Goal: Information Seeking & Learning: Understand process/instructions

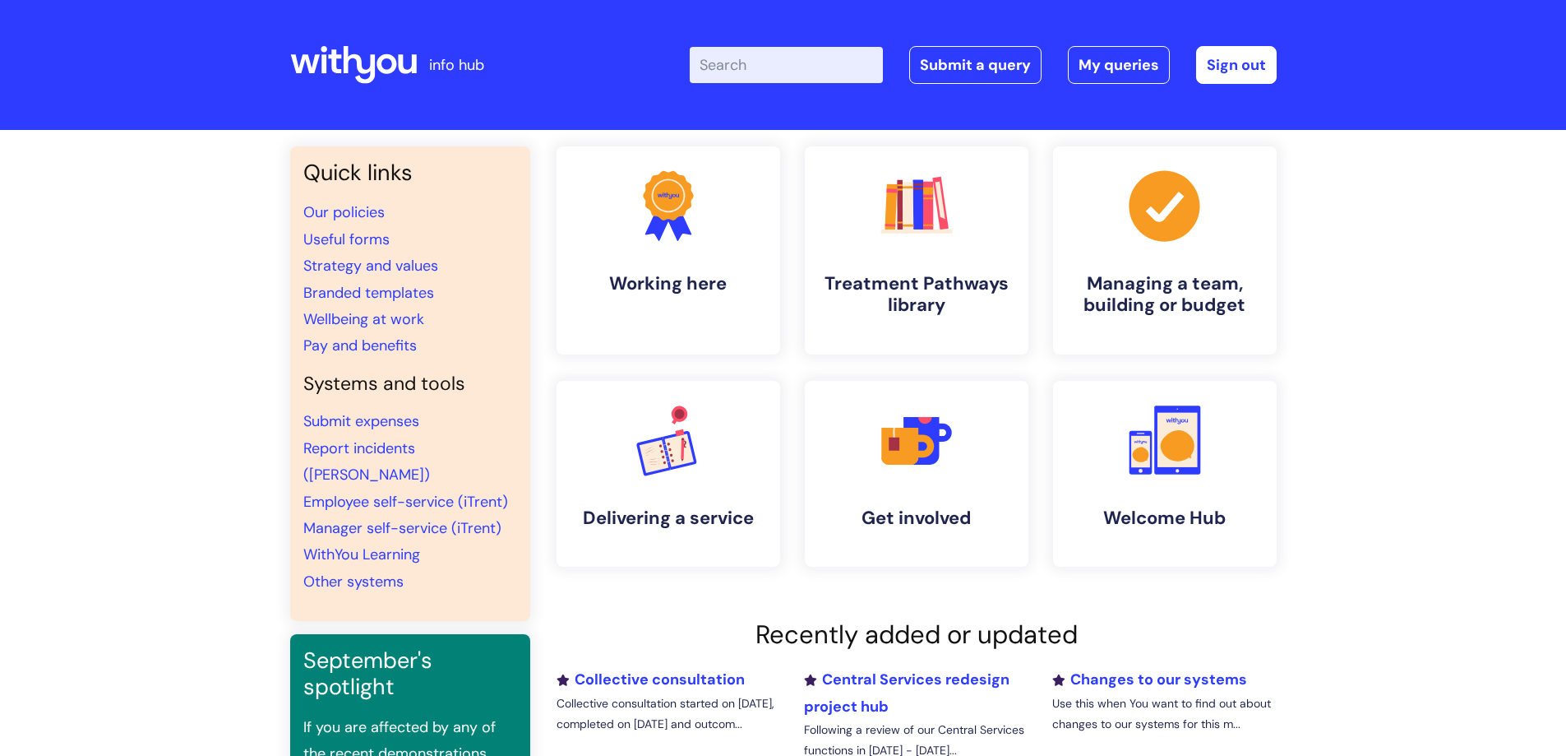
click at [834, 62] on input "Enter your search term here..." at bounding box center [786, 65] width 193 height 36
type input "sabbatica"
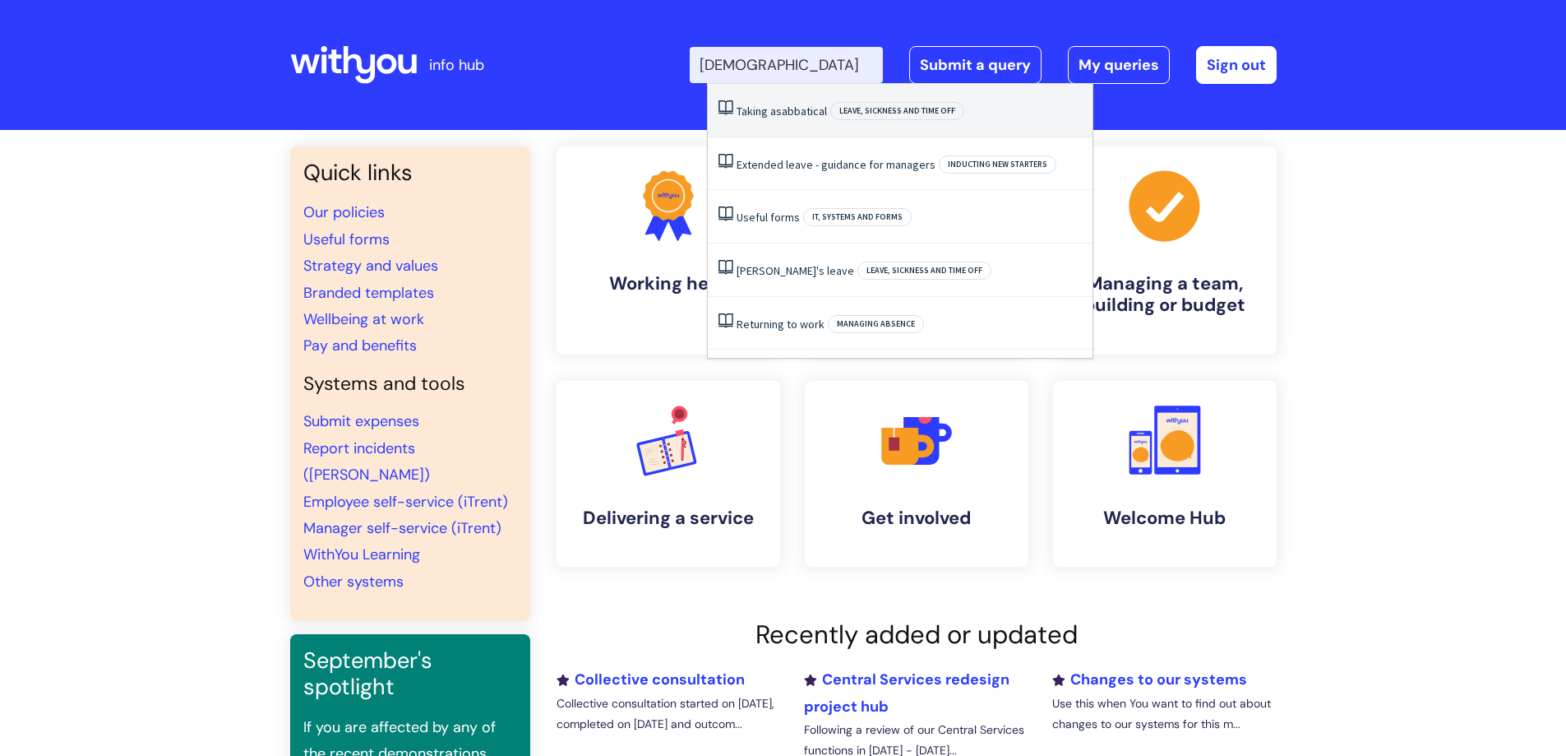
click at [807, 113] on span "sabbatical" at bounding box center [801, 111] width 51 height 15
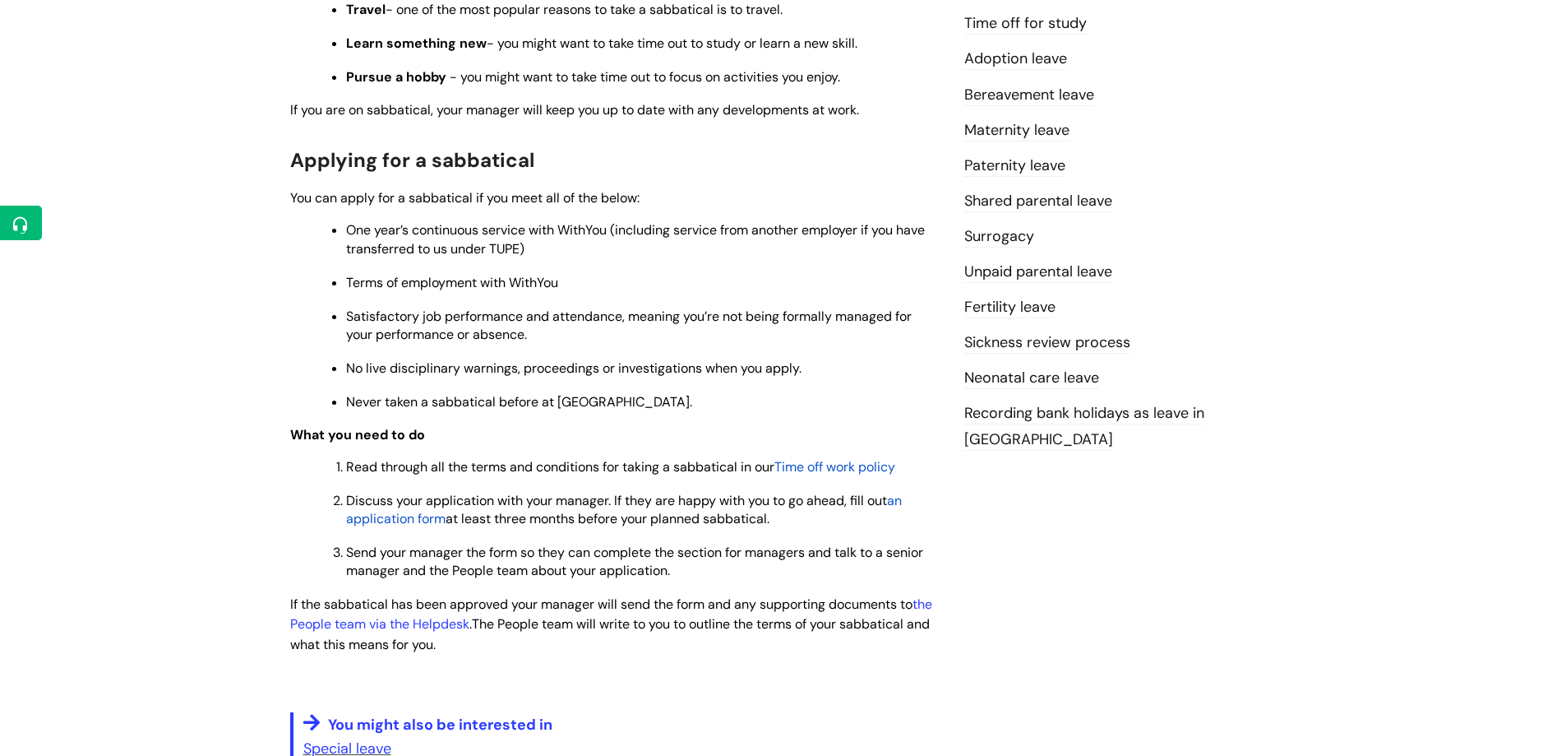
scroll to position [658, 0]
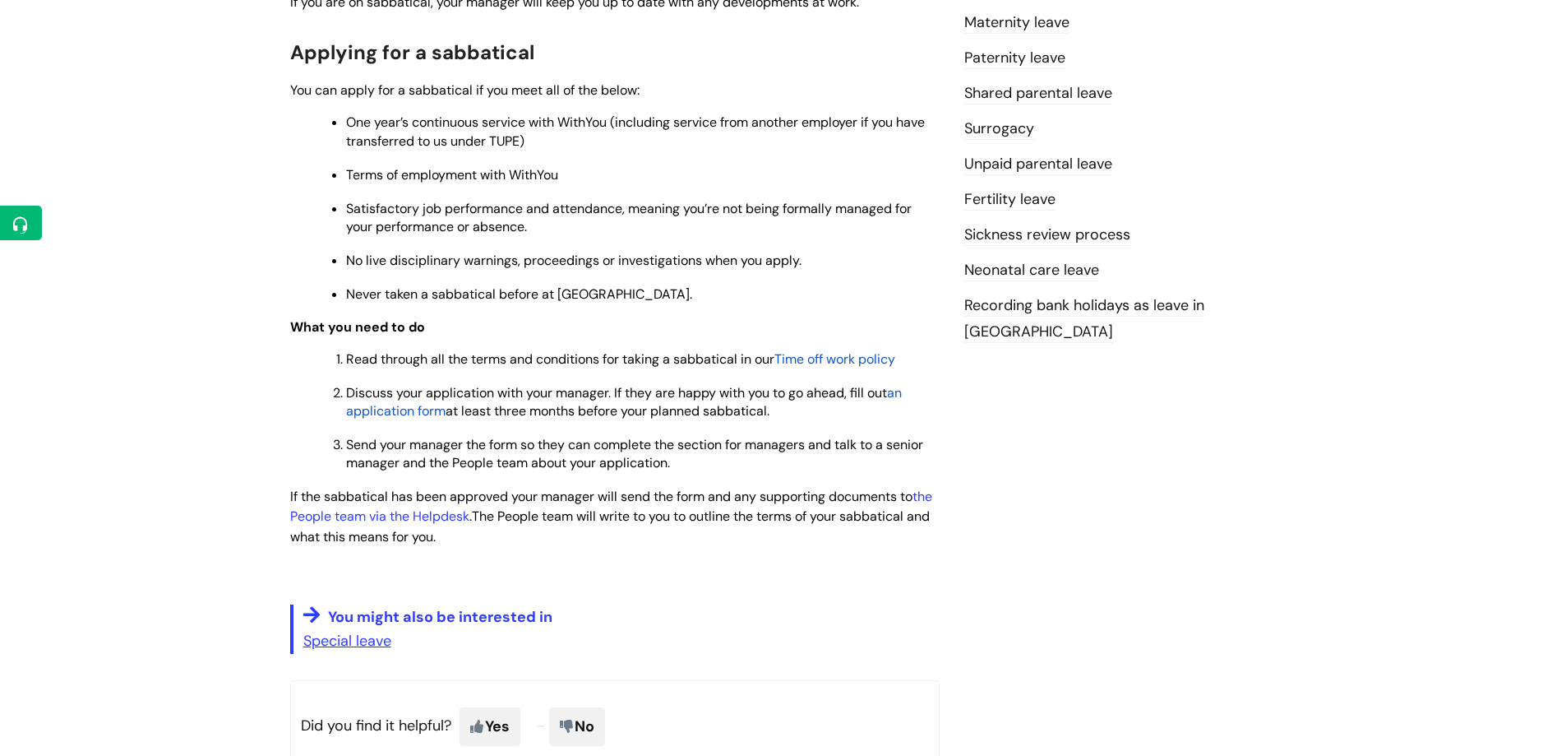
click at [847, 370] on ol "Read through all the terms and conditions for taking a sabbatical in our Time o…" at bounding box center [623, 410] width 633 height 124
click at [847, 352] on span "Time off work policy" at bounding box center [834, 358] width 121 height 17
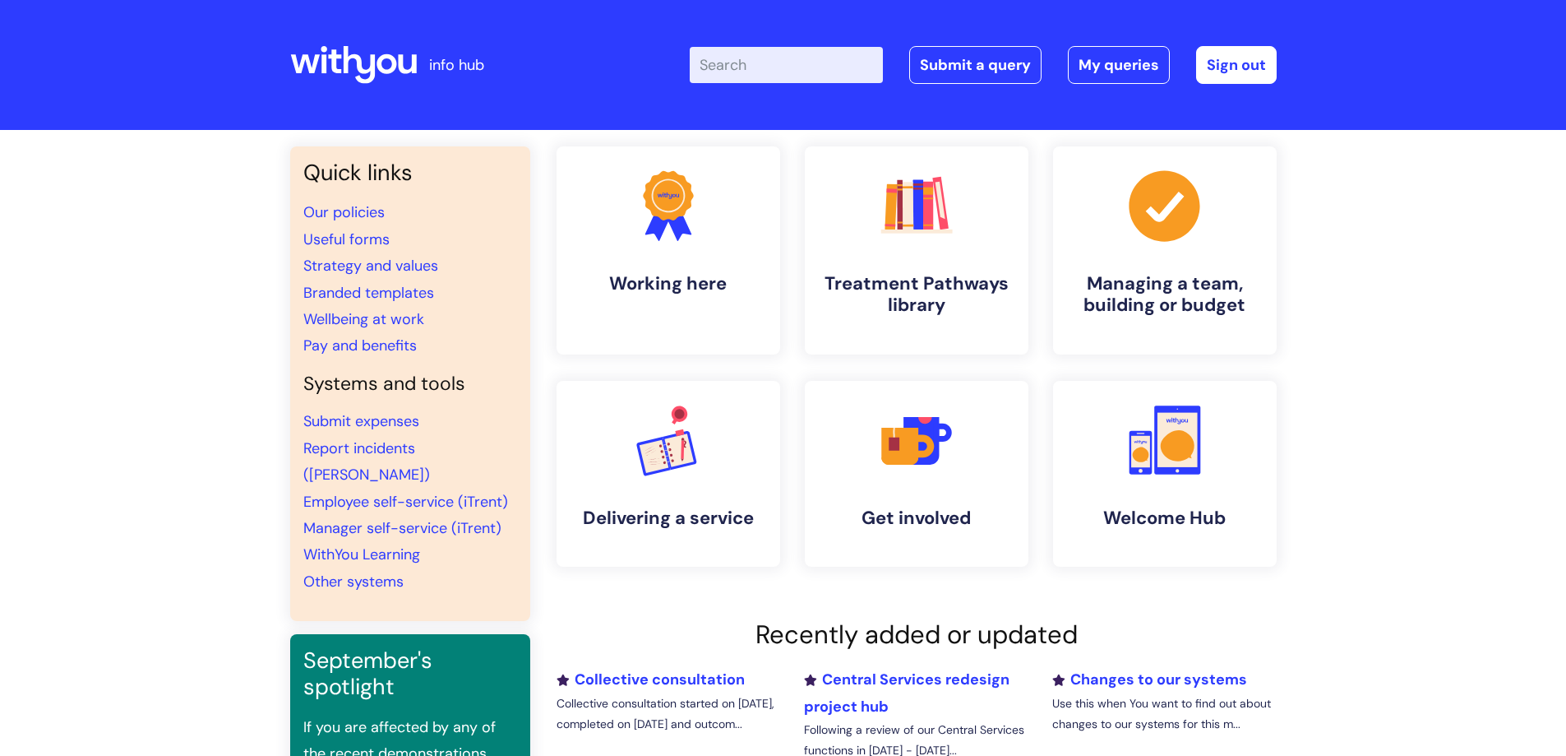
click at [743, 63] on input "Enter your search term here..." at bounding box center [786, 65] width 193 height 36
type input "[DEMOGRAPHIC_DATA]"
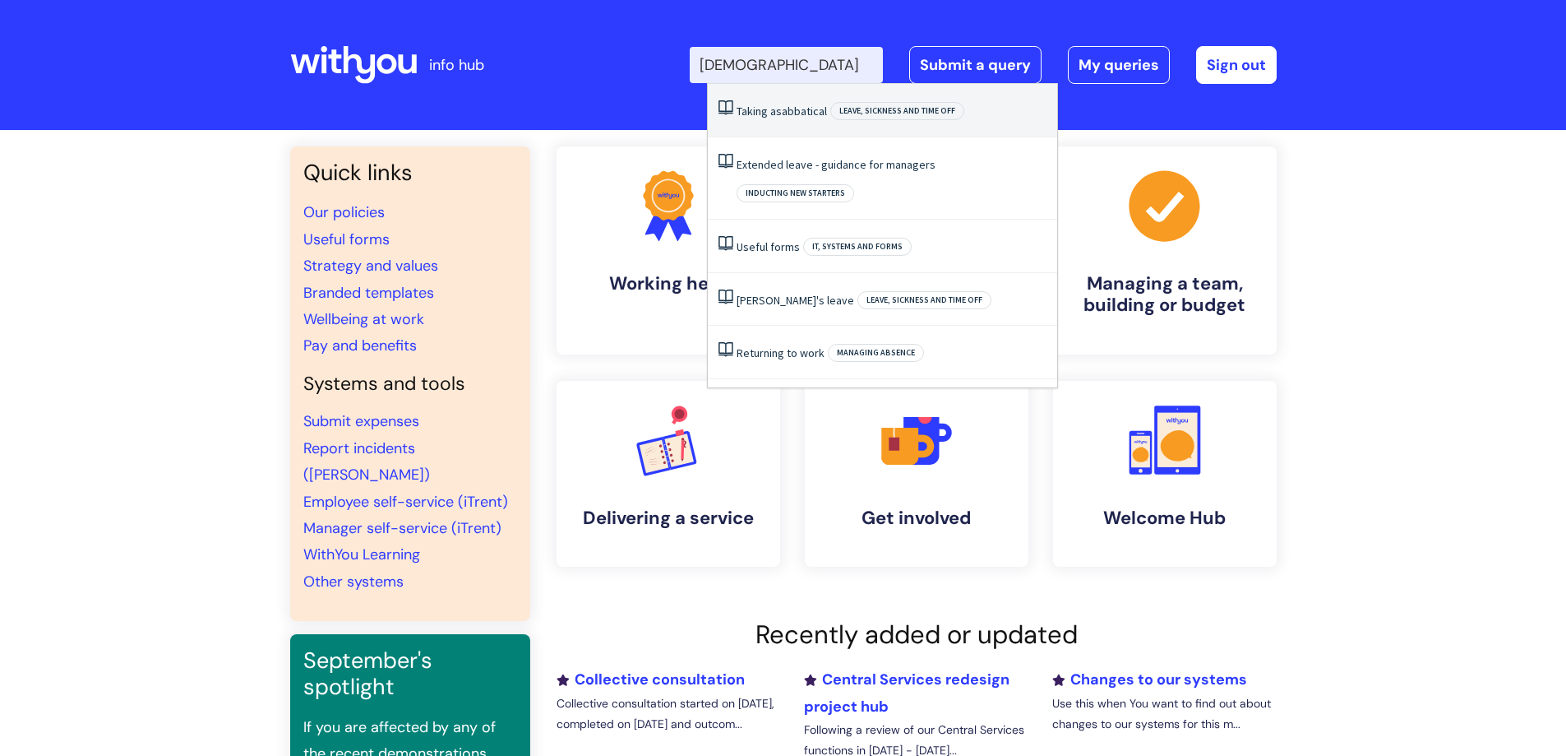
click at [779, 106] on span "sabbatical" at bounding box center [801, 111] width 51 height 15
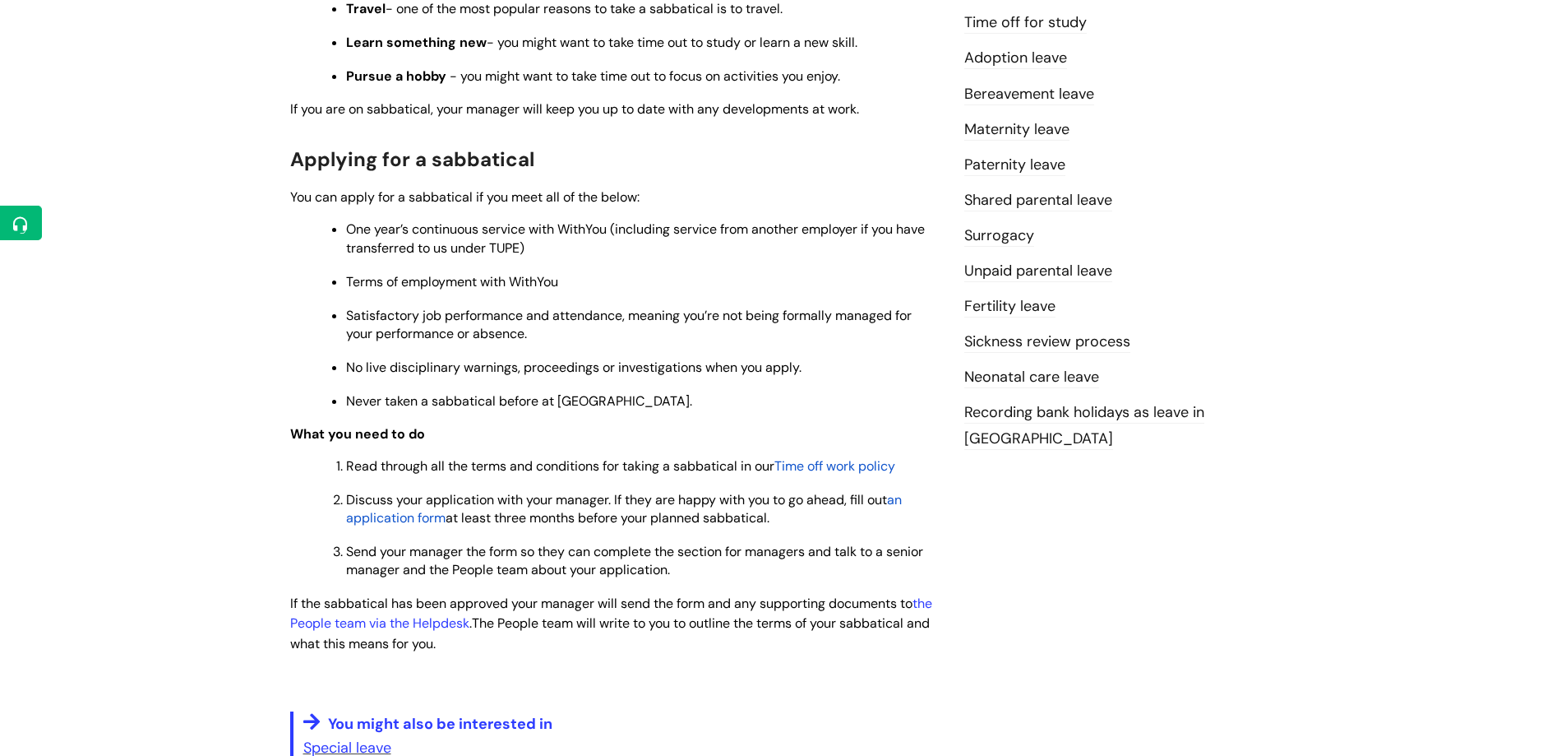
scroll to position [575, 0]
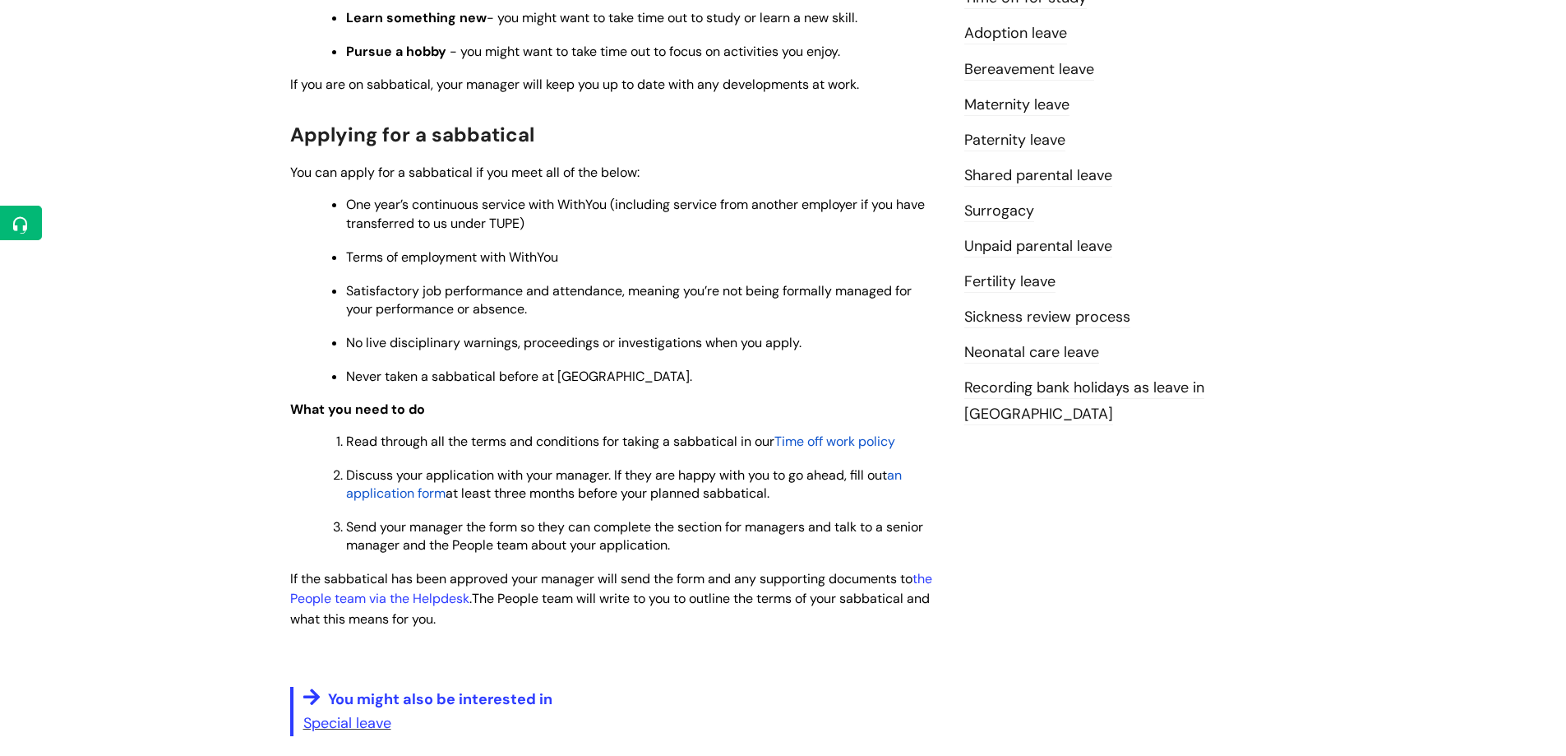
click at [171, 219] on div "Info Hub Categories Working here Leave, sickness and time off Taking a sabbatic…" at bounding box center [783, 225] width 1566 height 1343
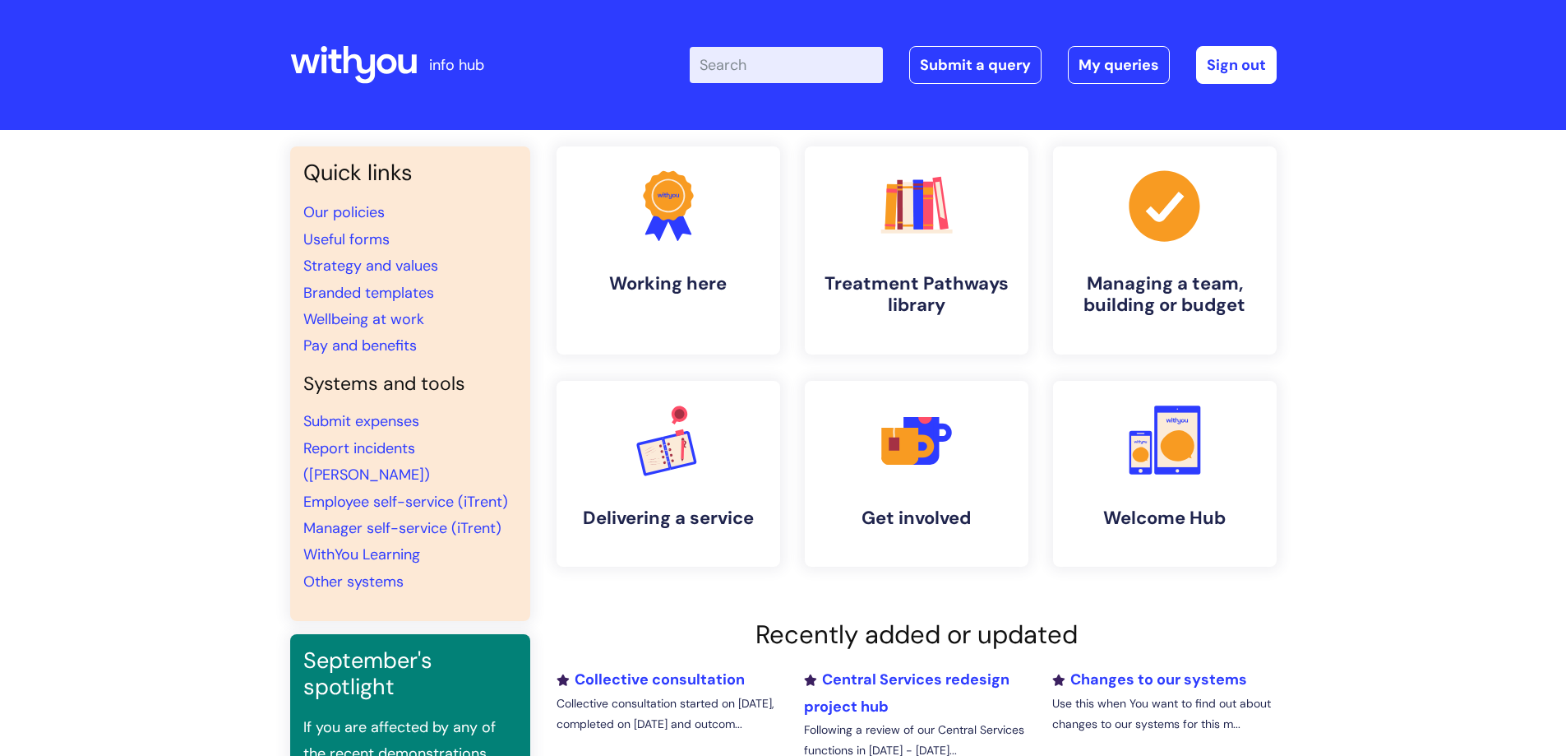
click at [798, 69] on input "Enter your search term here..." at bounding box center [786, 65] width 193 height 36
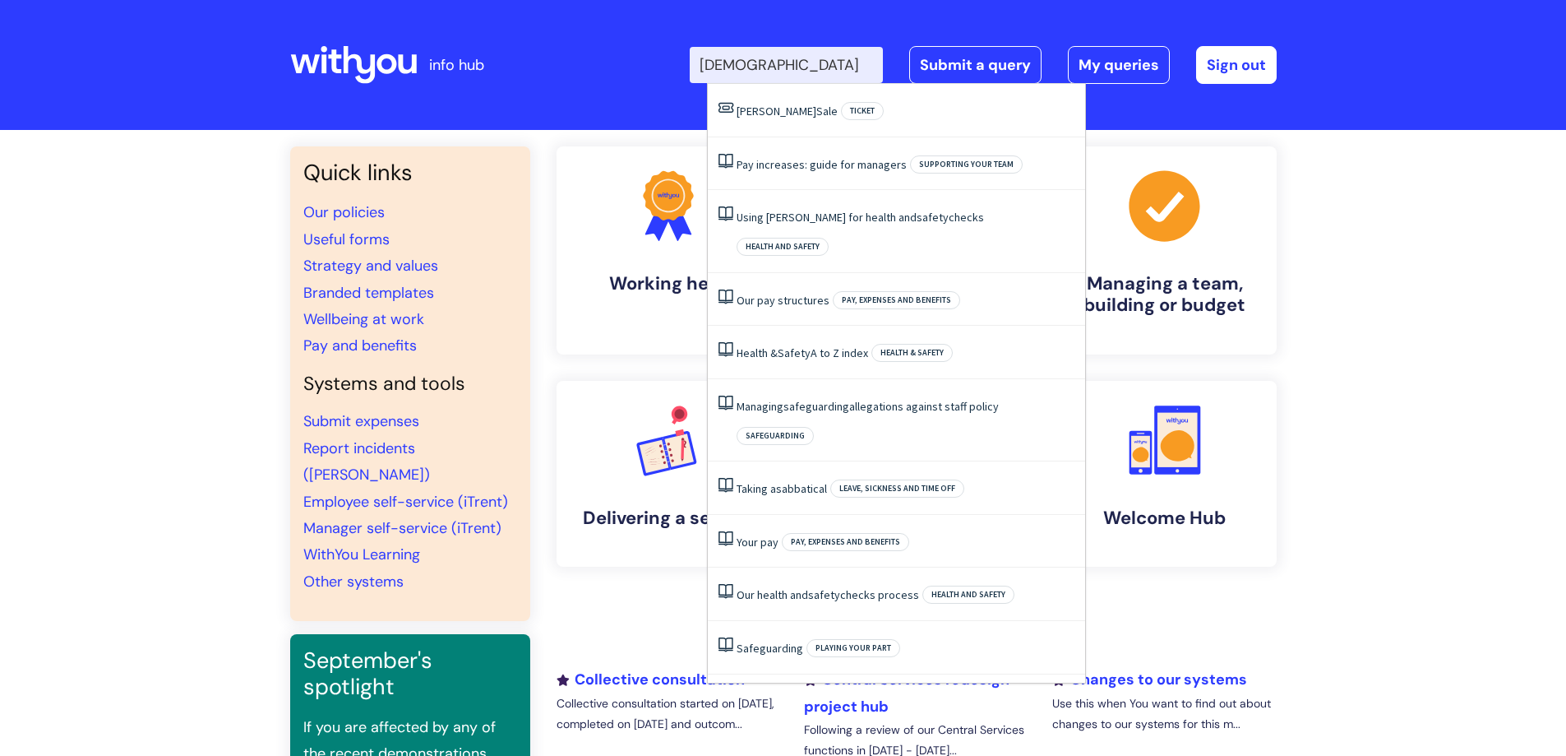
type input "sabbatica"
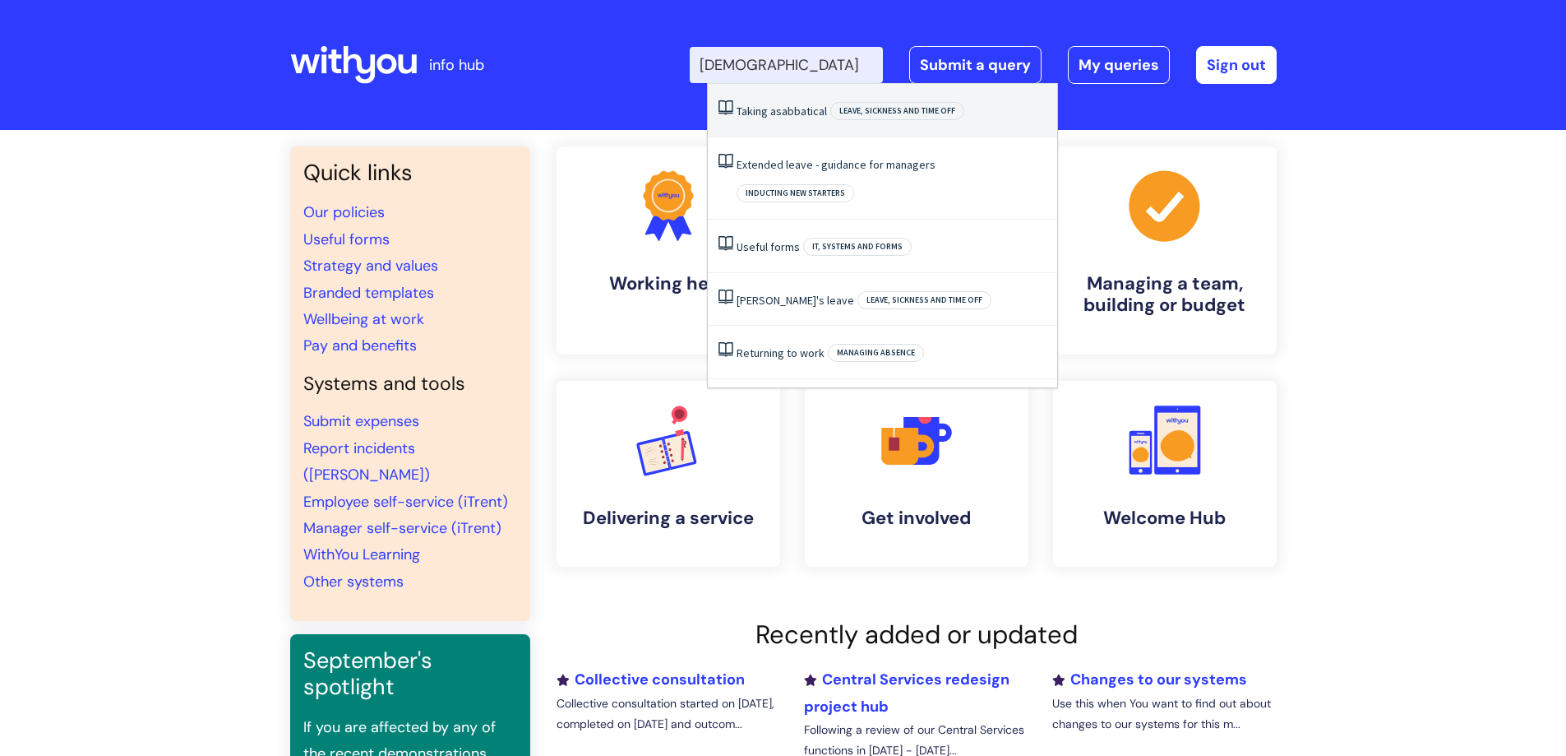
click at [797, 114] on span "sabbatical" at bounding box center [801, 111] width 51 height 15
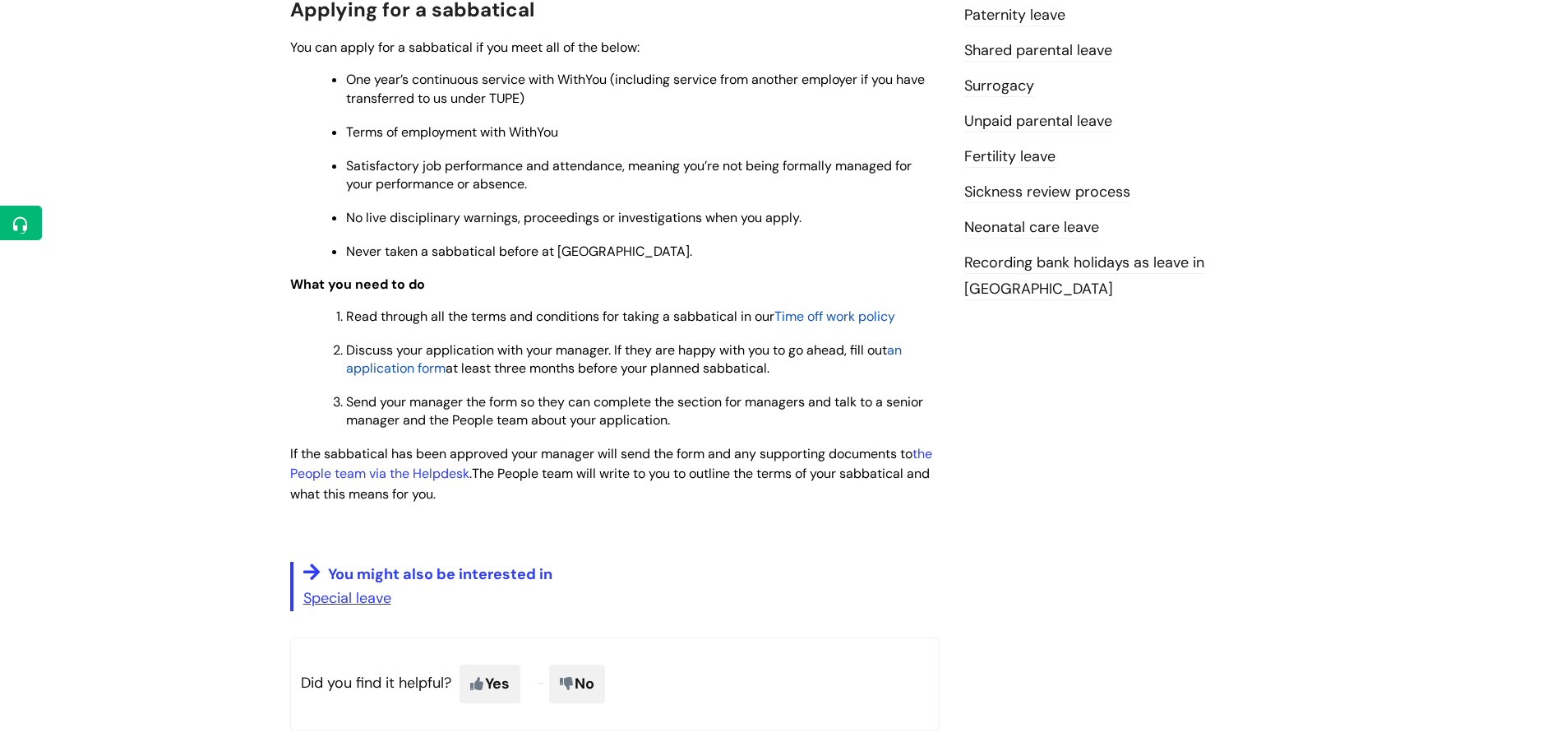
scroll to position [740, 0]
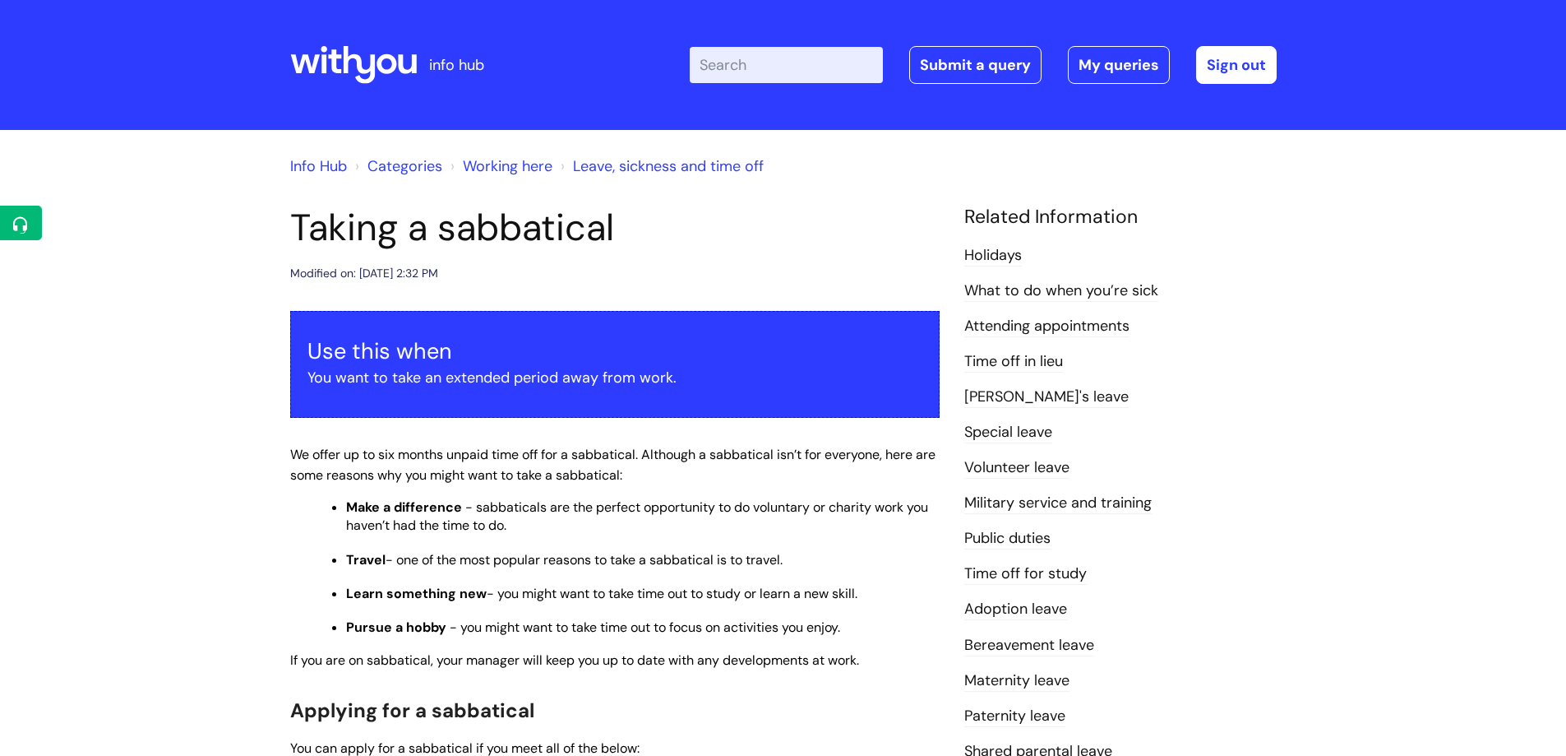
click at [322, 164] on link "Info Hub" at bounding box center [318, 166] width 57 height 20
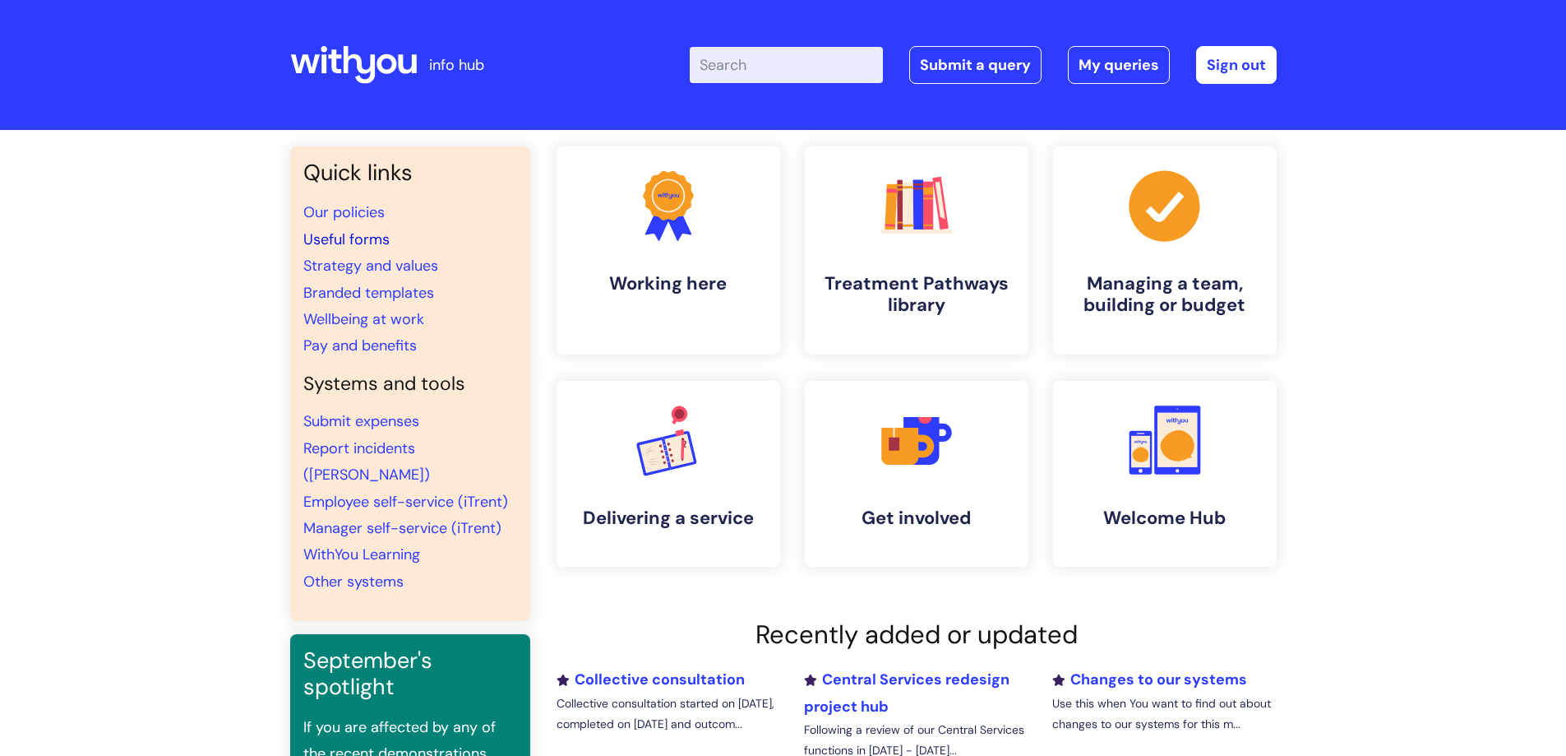
click at [377, 232] on link "Useful forms" at bounding box center [346, 239] width 86 height 20
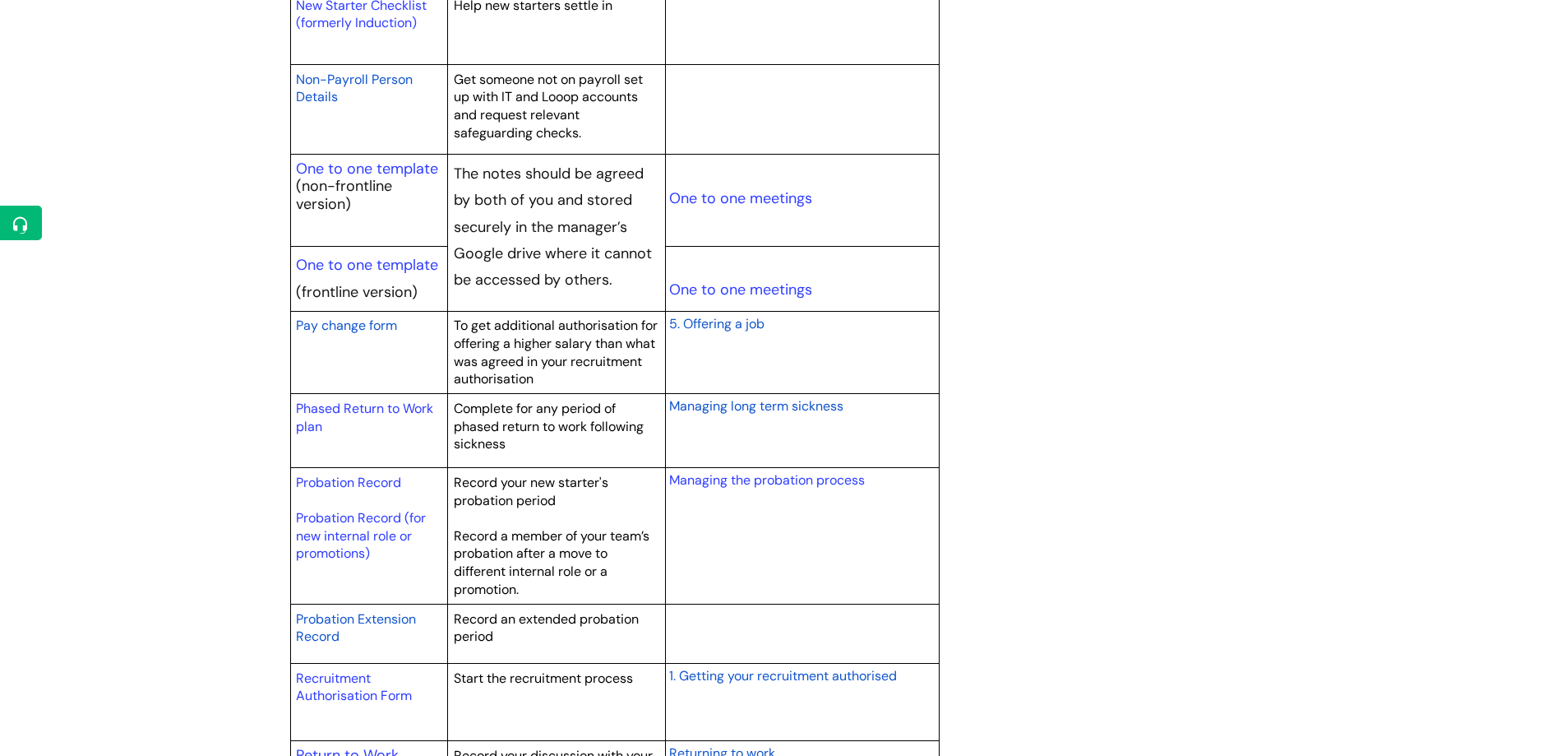
scroll to position [2055, 0]
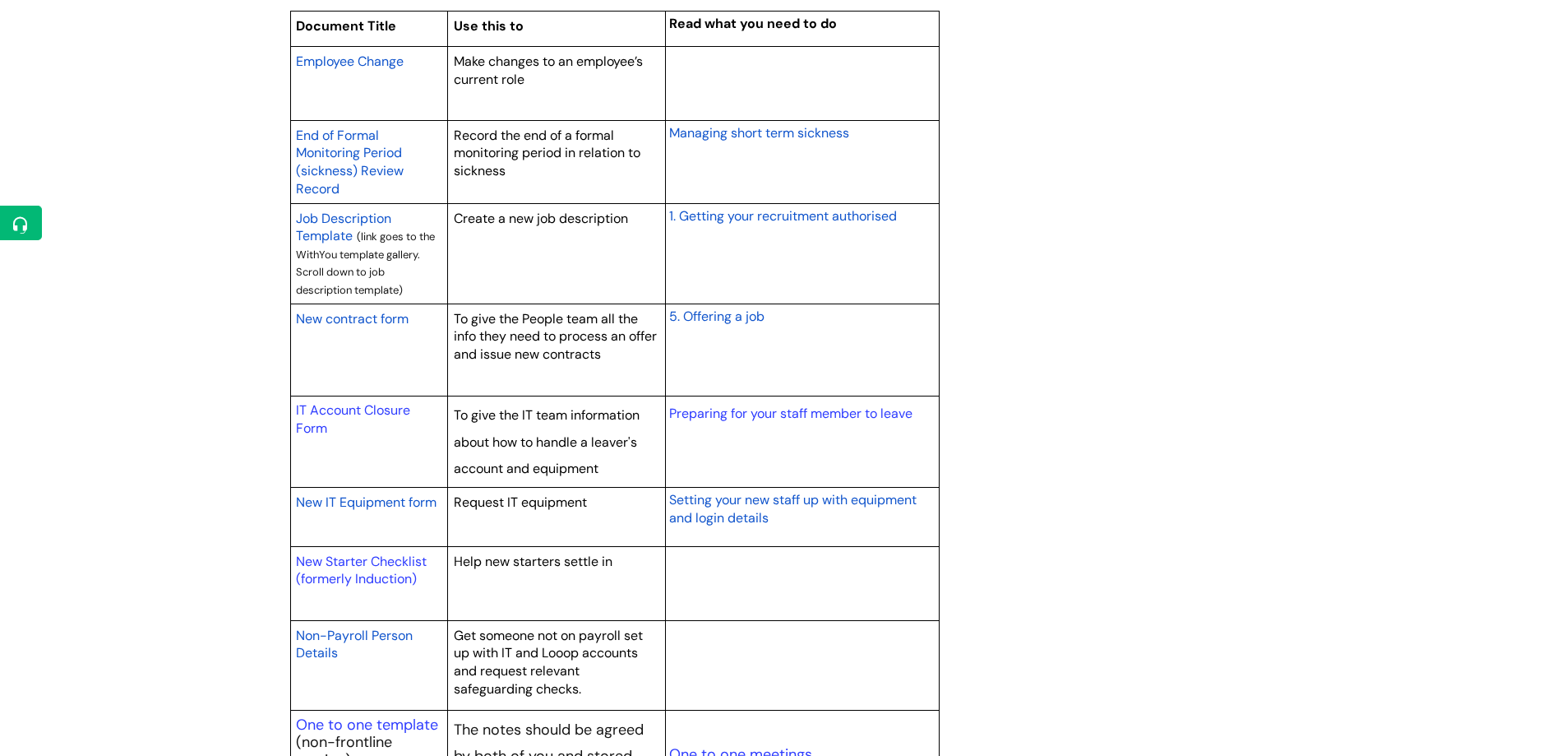
scroll to position [1315, 0]
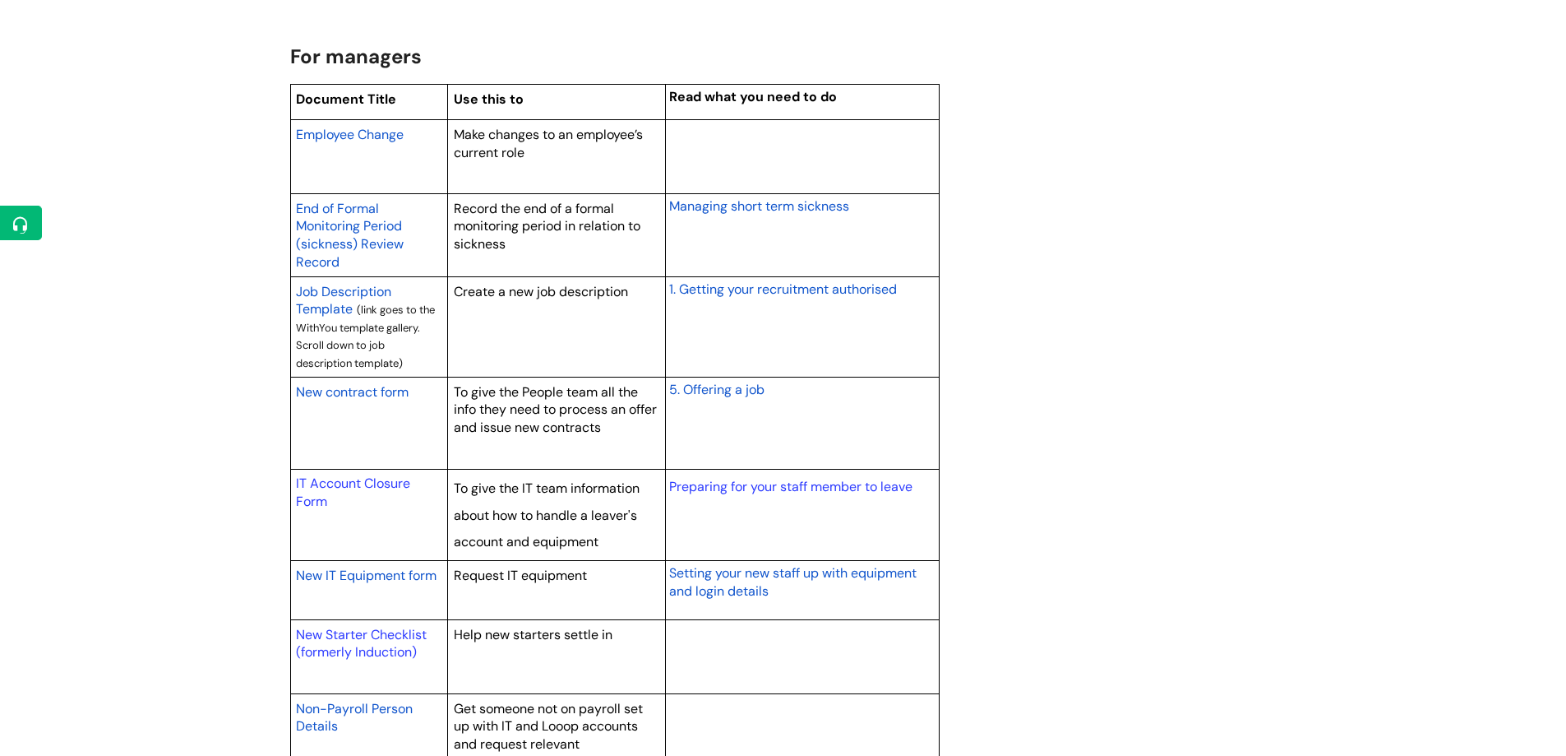
click at [367, 136] on span "Employee Change" at bounding box center [350, 134] width 108 height 17
